Goal: Task Accomplishment & Management: Use online tool/utility

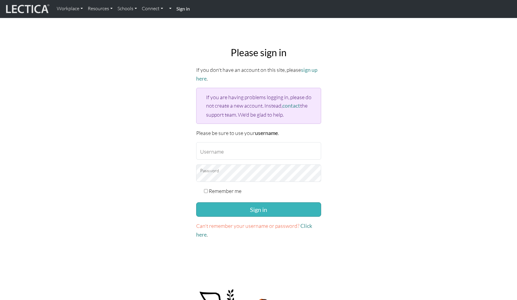
type input "TaddyAO2025"
click at [270, 206] on button "Sign in" at bounding box center [258, 209] width 125 height 14
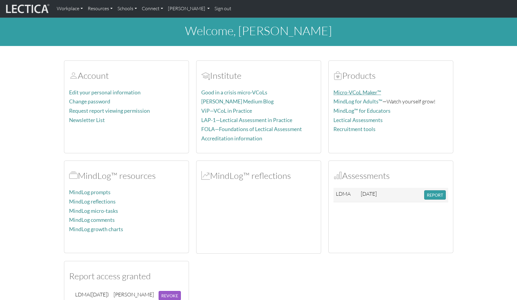
click at [347, 93] on link "Micro-VCoL Maker™" at bounding box center [358, 92] width 48 height 6
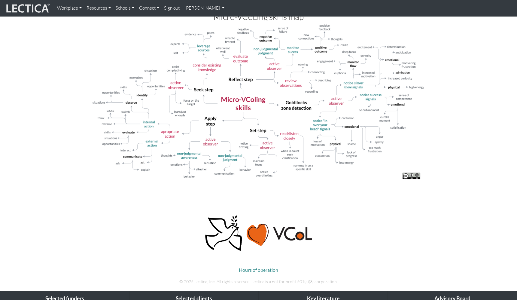
scroll to position [571, 0]
